Goal: Transaction & Acquisition: Purchase product/service

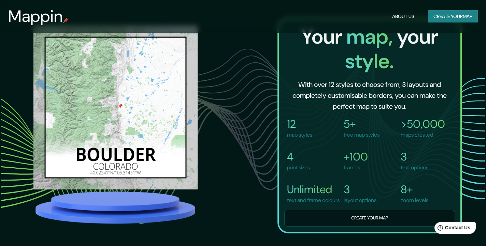
scroll to position [462, 0]
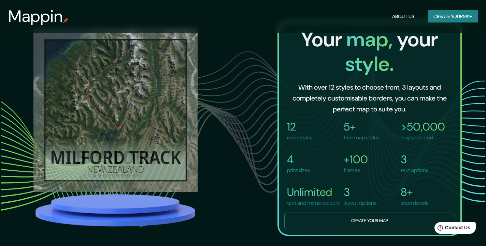
click at [346, 230] on button "Create your map" at bounding box center [369, 221] width 171 height 17
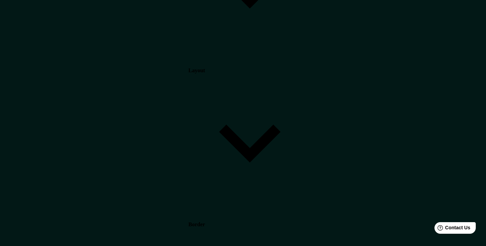
scroll to position [8, 0]
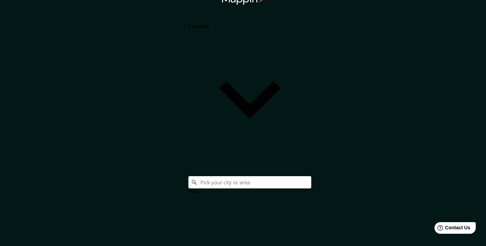
type input "37"
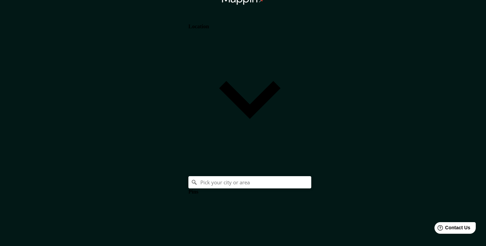
type input "37"
type input "18"
click at [198, 189] on h4 "Pins" at bounding box center [193, 192] width 10 height 6
type input "37"
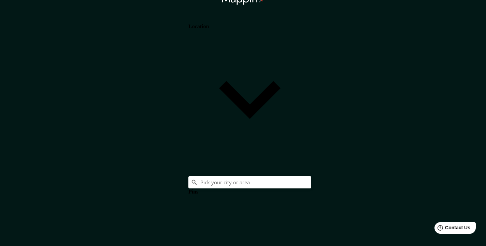
type input "18"
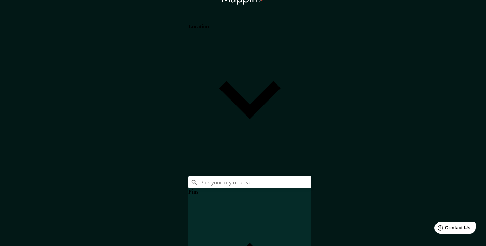
click at [311, 43] on div "Location" at bounding box center [249, 88] width 123 height 155
type input "37"
type input "18"
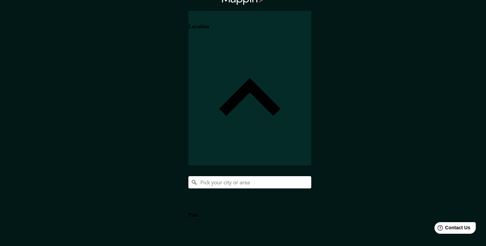
click at [198, 212] on h4 "Pins" at bounding box center [193, 215] width 10 height 6
type input "37"
type input "18"
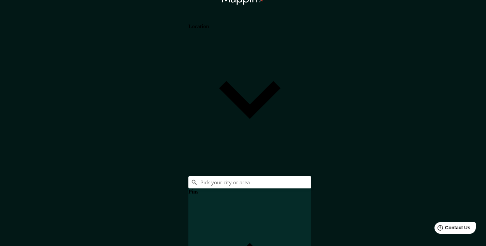
click at [209, 30] on h4 "Location" at bounding box center [198, 27] width 20 height 6
type input "37"
type input "18"
